Goal: Check status

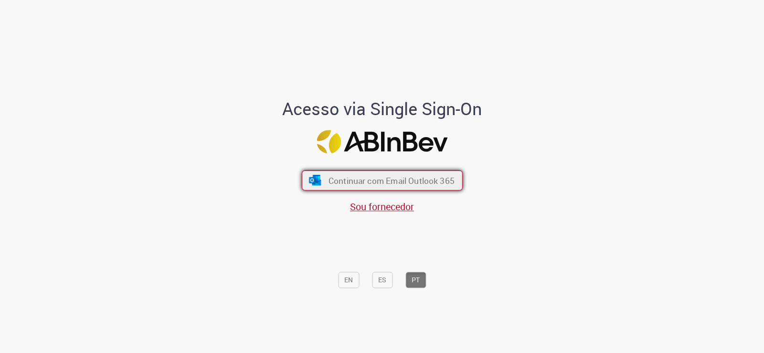
click at [375, 176] on span "Continuar com Email Outlook 365" at bounding box center [391, 180] width 126 height 11
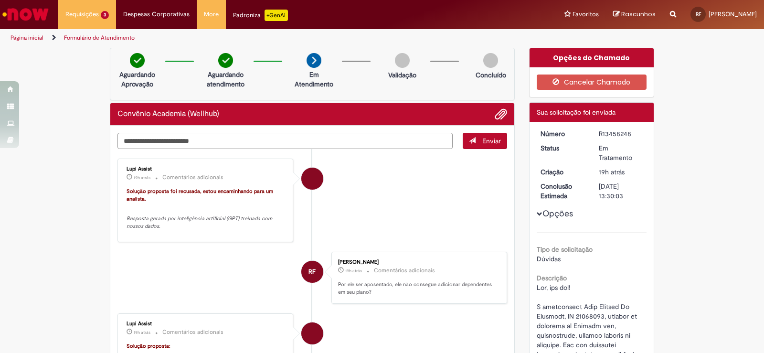
click at [171, 141] on textarea "Digite sua mensagem aqui..." at bounding box center [284, 141] width 335 height 16
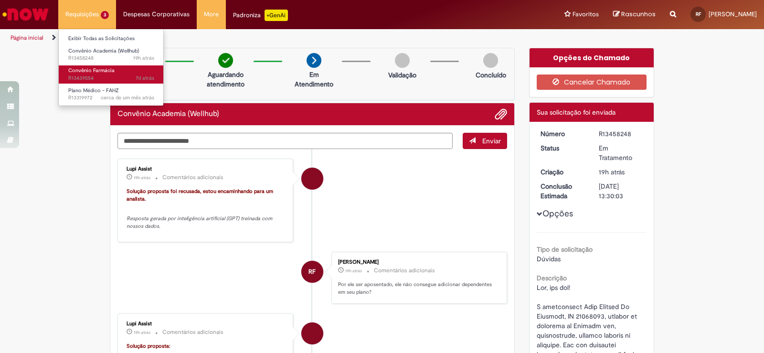
click at [93, 75] on span "7d atrás 7 dias atrás R13439554" at bounding box center [111, 79] width 86 height 8
